Goal: Transaction & Acquisition: Purchase product/service

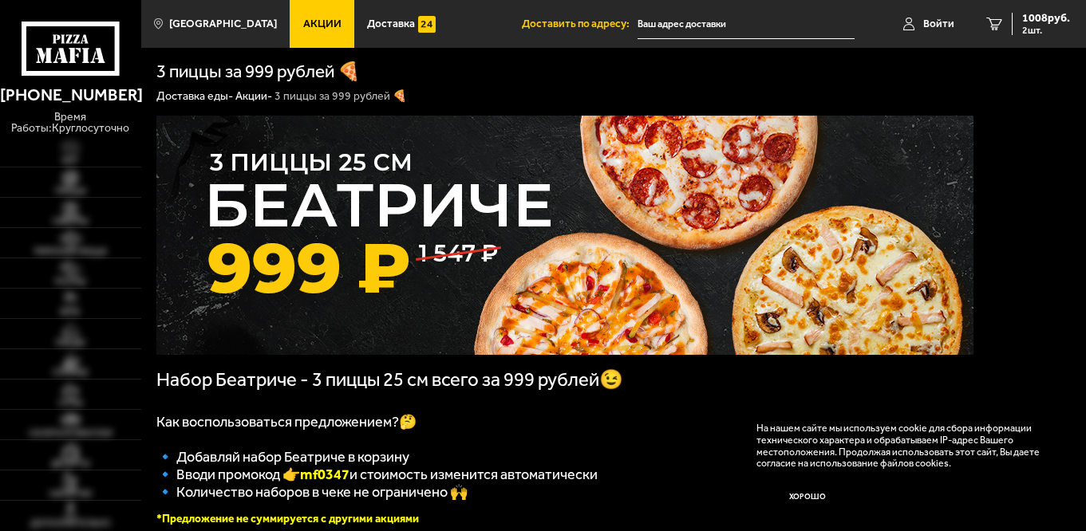
type input "[STREET_ADDRESS]"
click at [69, 180] on img at bounding box center [70, 178] width 43 height 17
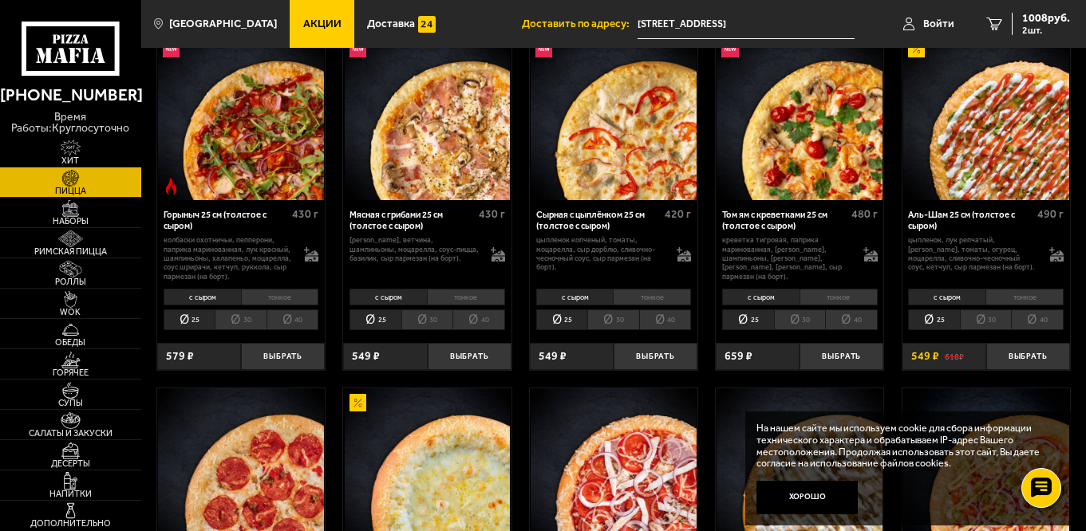
scroll to position [239, 0]
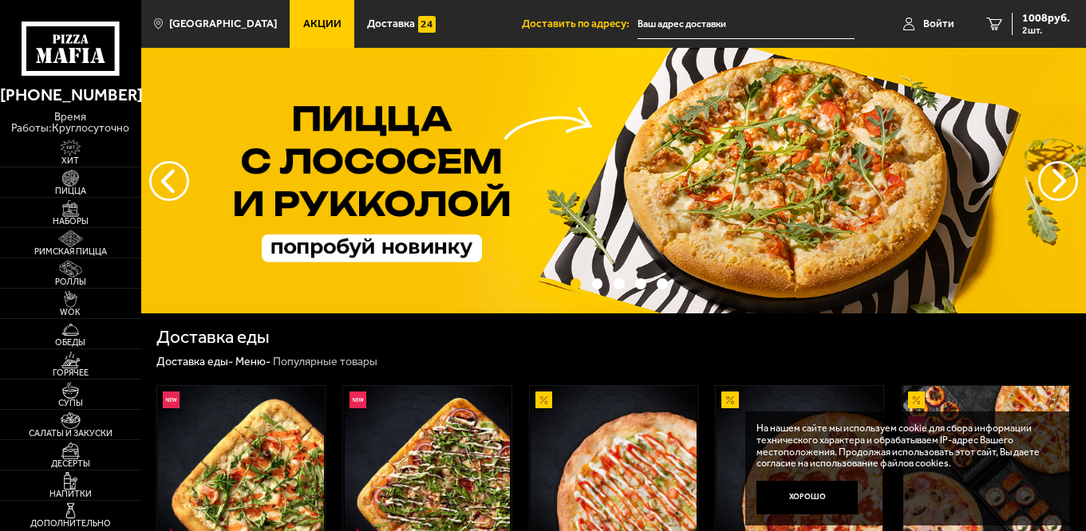
type input "[STREET_ADDRESS]"
